Goal: Find specific page/section: Find specific page/section

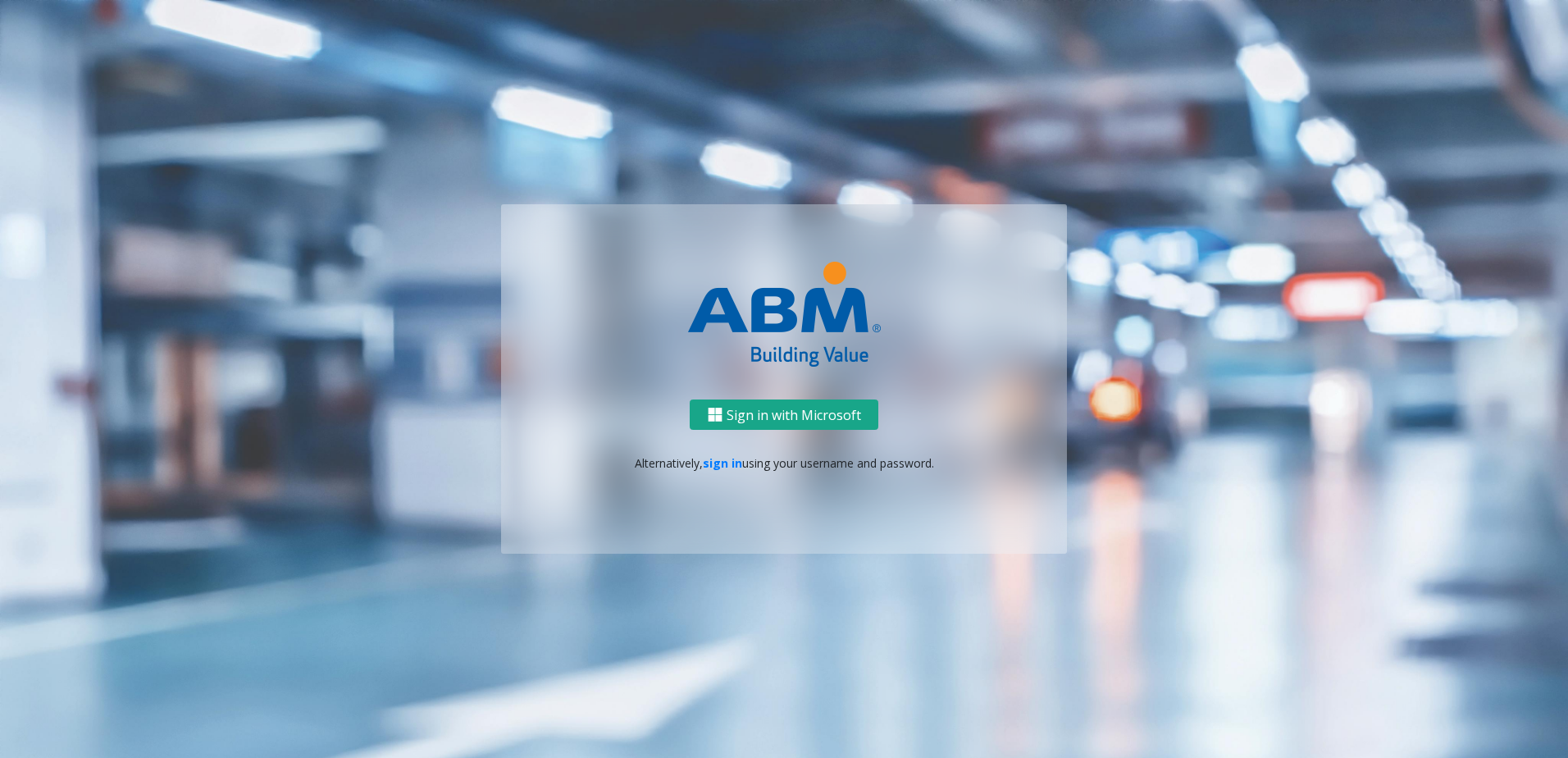
click at [734, 407] on button "Sign in with Microsoft" at bounding box center [784, 415] width 189 height 31
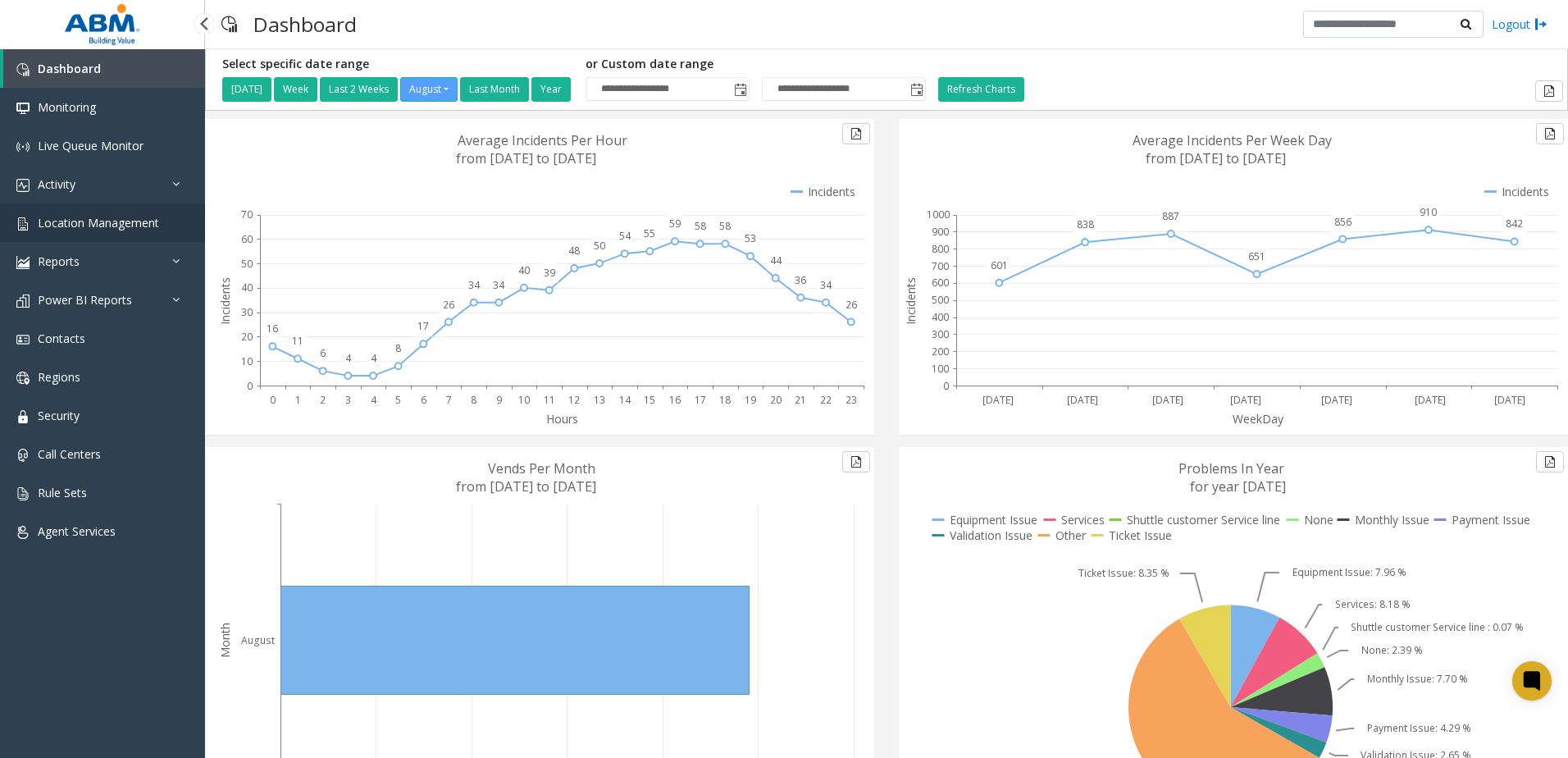
click at [106, 221] on span "Location Management" at bounding box center [98, 222] width 122 height 15
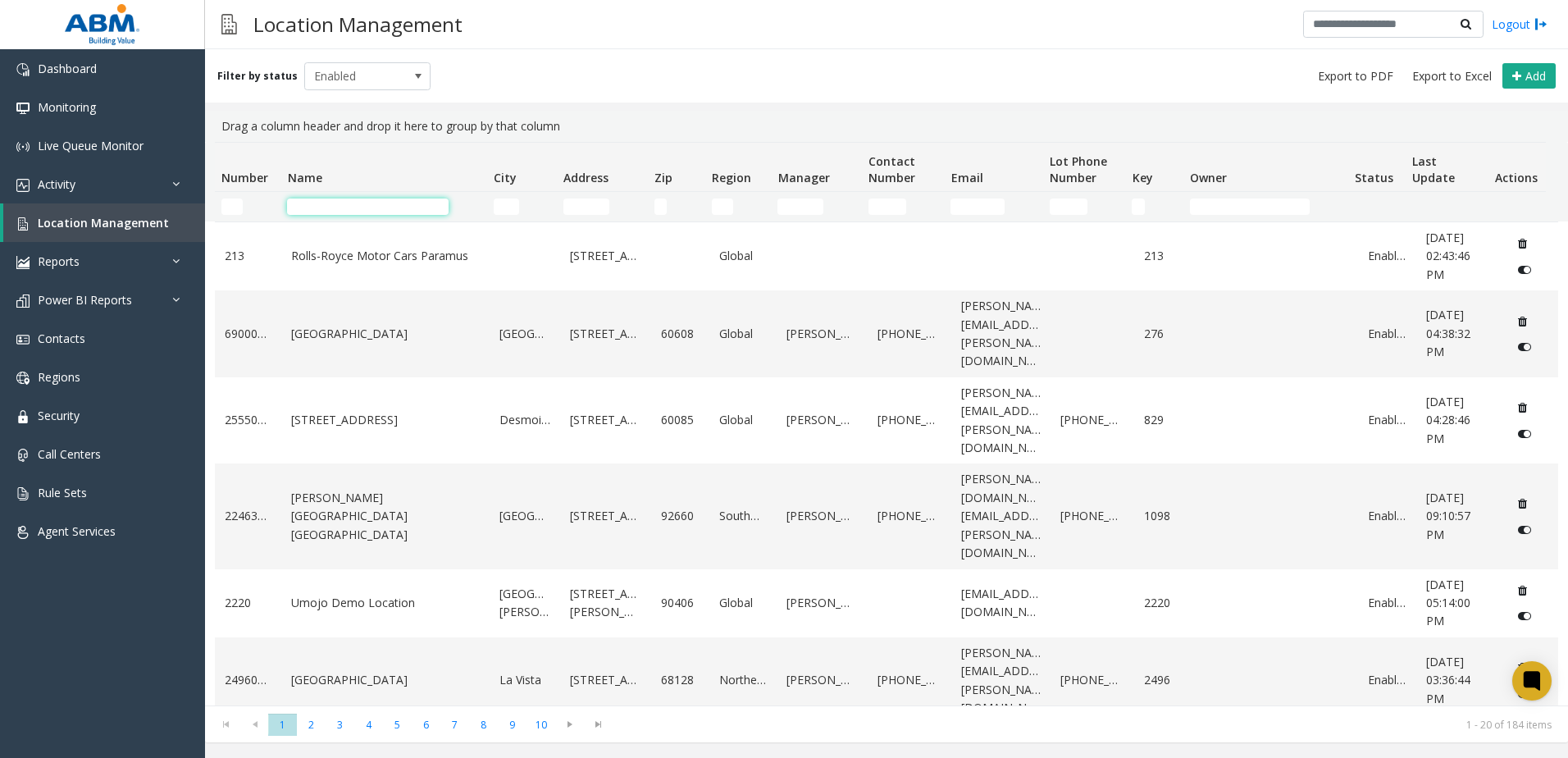
click at [366, 208] on input "Name Filter" at bounding box center [367, 207] width 161 height 16
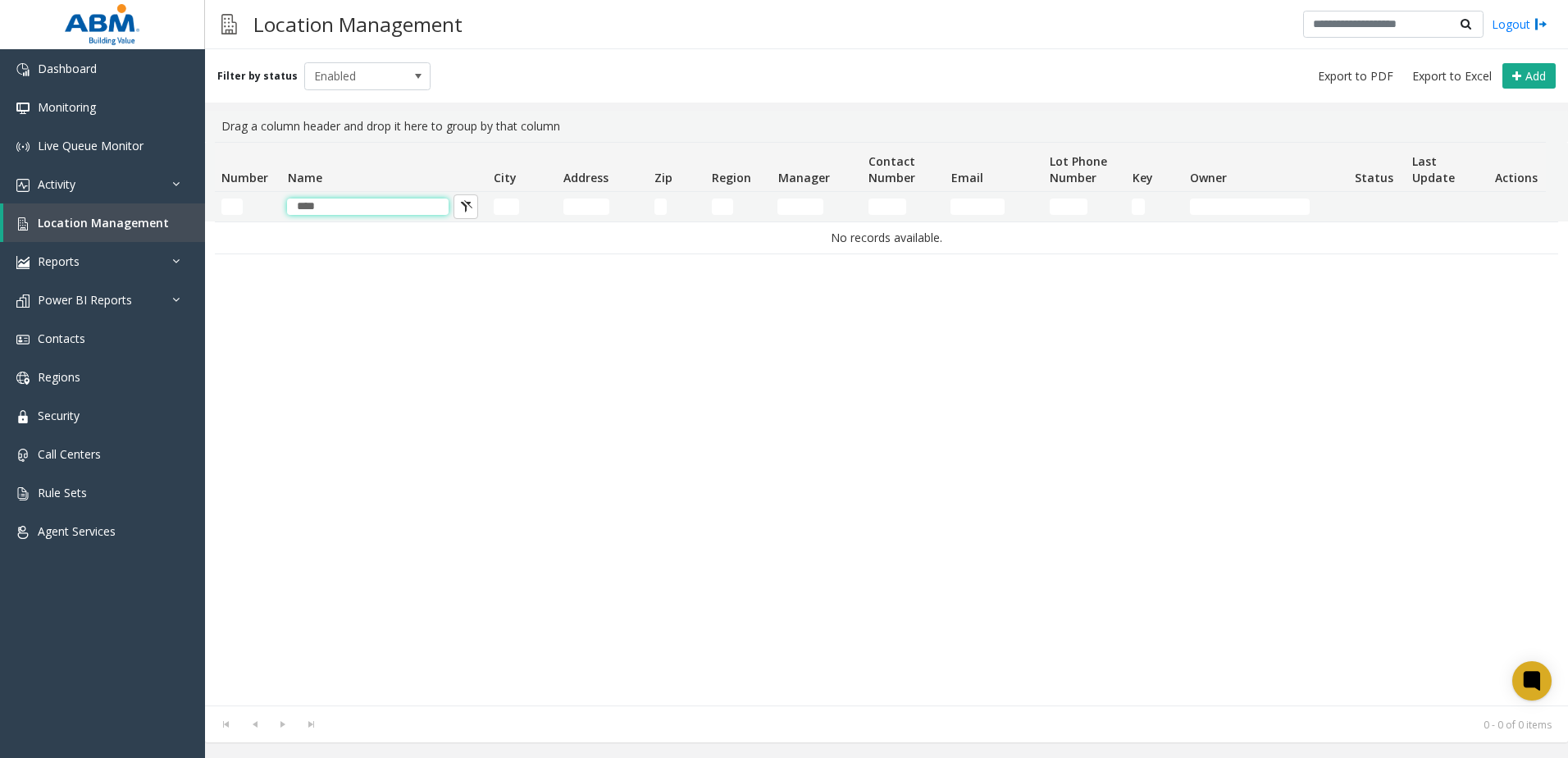
type input "****"
